Goal: Task Accomplishment & Management: Manage account settings

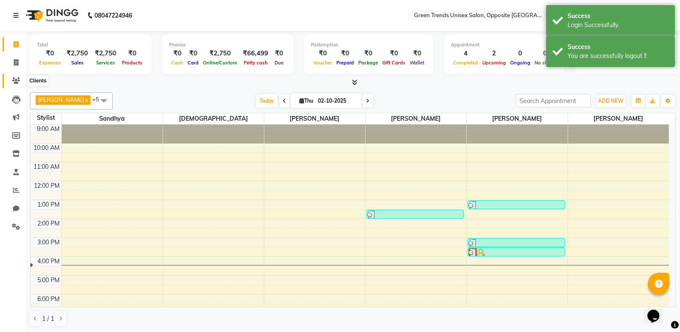
click at [14, 76] on span at bounding box center [16, 81] width 15 height 10
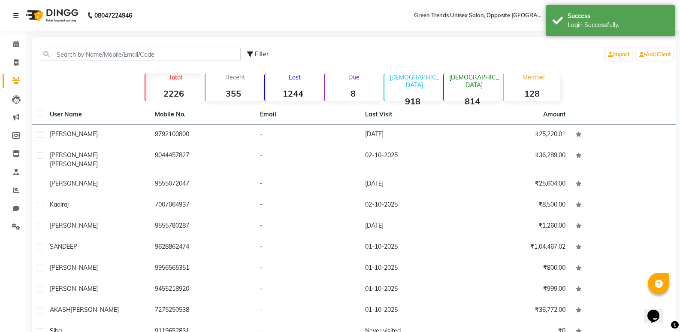
click at [101, 66] on div "Filter Import Add Client" at bounding box center [353, 54] width 641 height 27
click at [103, 58] on input "text" at bounding box center [140, 54] width 201 height 13
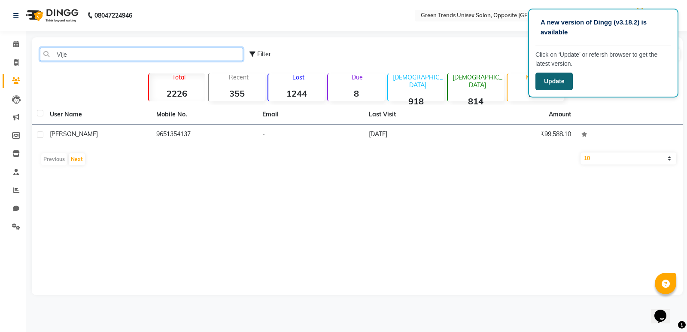
type input "Vije"
click at [563, 80] on button "Update" at bounding box center [553, 82] width 37 height 18
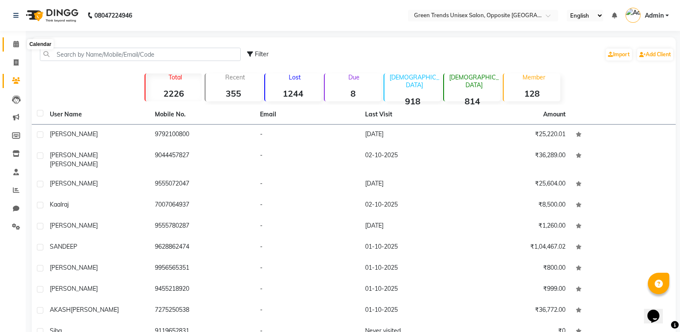
click at [14, 46] on icon at bounding box center [16, 44] width 6 height 6
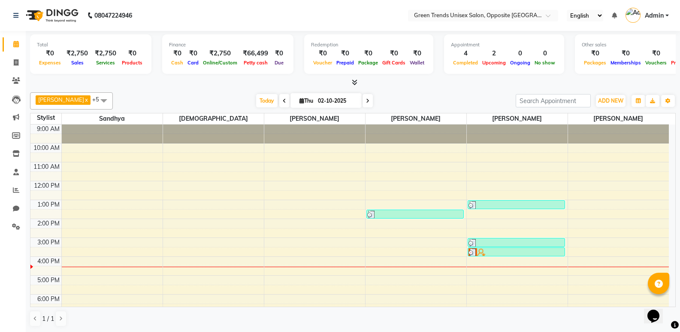
click at [249, 93] on div "[PERSON_NAME] x [PERSON_NAME] x [PERSON_NAME] x [PERSON_NAME] x +5 Select All […" at bounding box center [353, 100] width 646 height 17
click at [256, 100] on span "Today" at bounding box center [266, 100] width 21 height 13
click at [196, 88] on div "Total ₹0 Expenses ₹2,750 Sales ₹2,750 Services ₹0 Products Finance ₹0 Cash ₹0 C…" at bounding box center [353, 181] width 655 height 301
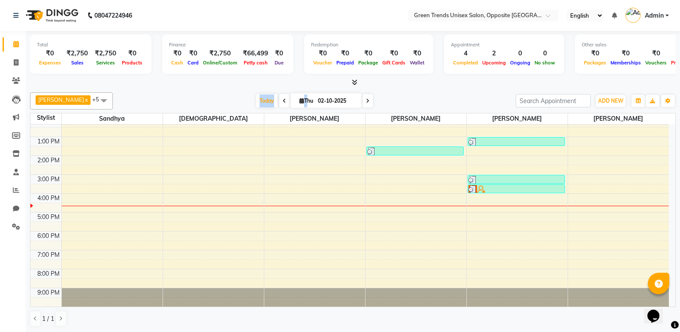
click at [196, 88] on div "Total ₹0 Expenses ₹2,750 Sales ₹2,750 Services ₹0 Products Finance ₹0 Cash ₹0 C…" at bounding box center [353, 181] width 655 height 301
click at [256, 103] on span "Today" at bounding box center [266, 100] width 21 height 13
click at [235, 88] on div "Total ₹0 Expenses ₹2,750 Sales ₹2,750 Services ₹0 Products Finance ₹0 Cash ₹0 C…" at bounding box center [353, 181] width 655 height 301
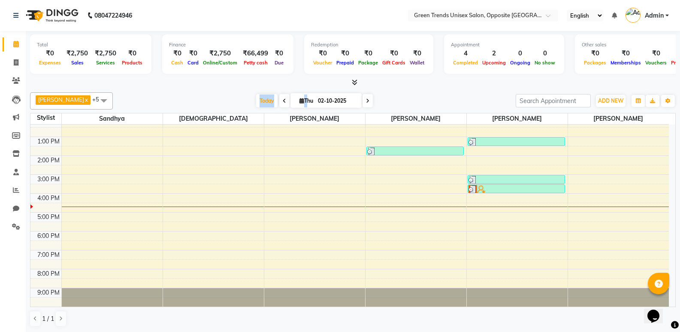
click at [235, 88] on div "Total ₹0 Expenses ₹2,750 Sales ₹2,750 Services ₹0 Products Finance ₹0 Cash ₹0 C…" at bounding box center [353, 181] width 655 height 301
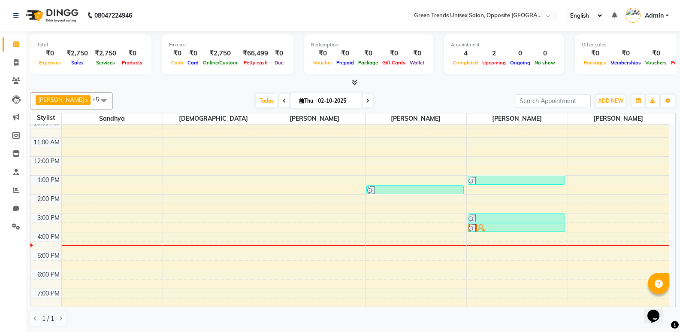
scroll to position [39, 0]
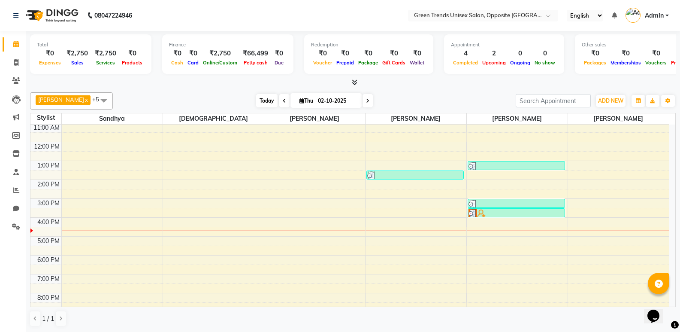
click at [256, 98] on span "Today" at bounding box center [266, 100] width 21 height 13
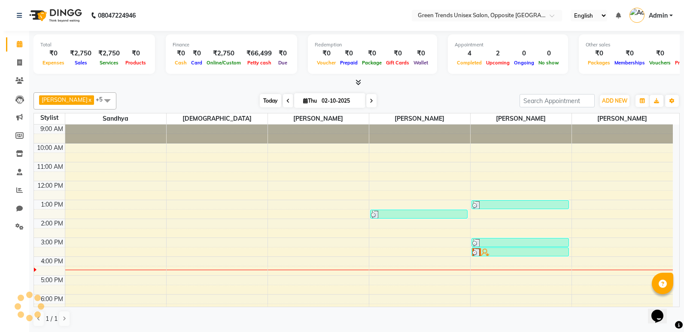
scroll to position [63, 0]
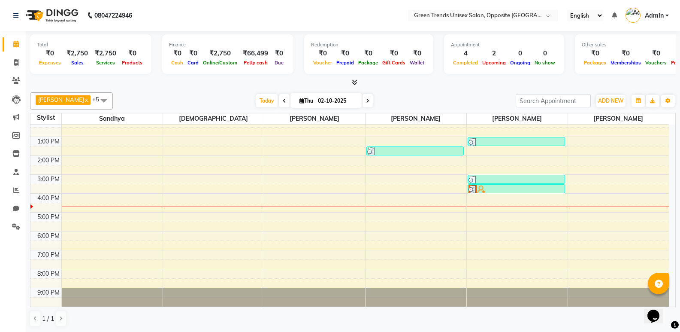
click at [661, 15] on span "Admin" at bounding box center [654, 15] width 19 height 9
click at [661, 14] on span "Admin" at bounding box center [654, 15] width 19 height 9
click at [662, 14] on span "Admin" at bounding box center [654, 15] width 19 height 9
click at [663, 14] on span "Admin" at bounding box center [654, 15] width 19 height 9
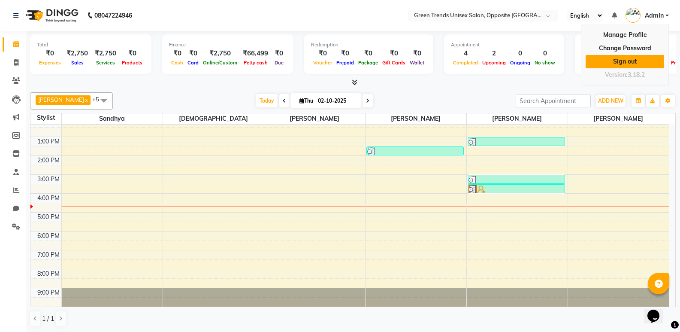
click at [621, 61] on link "Sign out" at bounding box center [625, 61] width 79 height 13
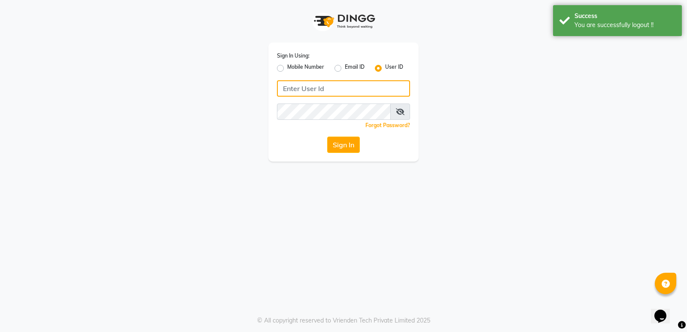
type input "[PERSON_NAME]@123"
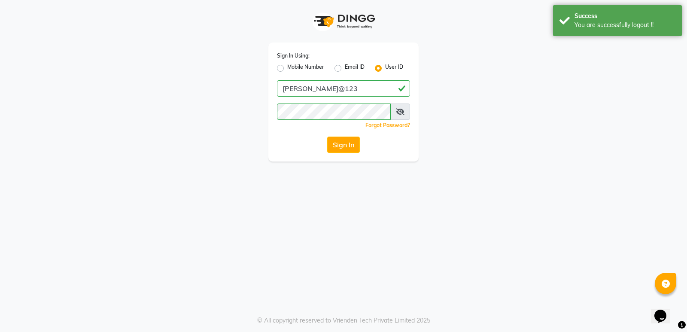
click at [287, 70] on label "Mobile Number" at bounding box center [305, 68] width 37 height 10
click at [287, 69] on input "Mobile Number" at bounding box center [290, 66] width 6 height 6
radio input "true"
radio input "false"
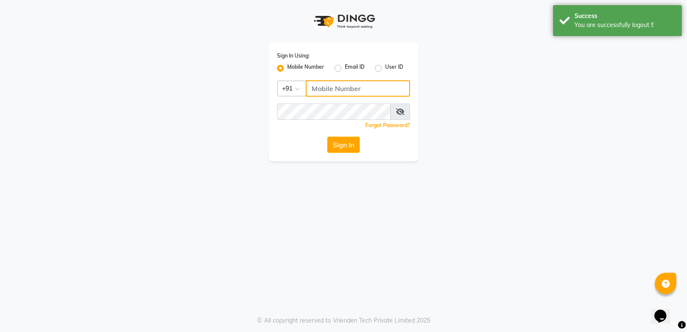
click at [364, 92] on input "Username" at bounding box center [358, 88] width 104 height 16
type input "8303933398"
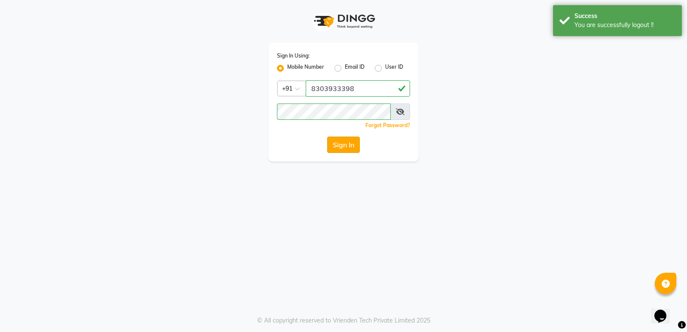
click at [330, 150] on button "Sign In" at bounding box center [343, 144] width 33 height 16
